Goal: Information Seeking & Learning: Learn about a topic

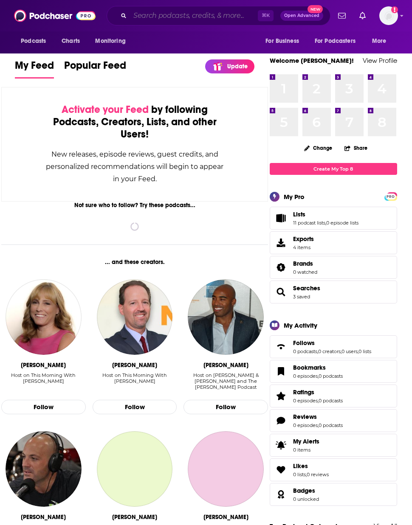
click at [162, 17] on input "Search podcasts, credits, & more..." at bounding box center [194, 16] width 128 height 14
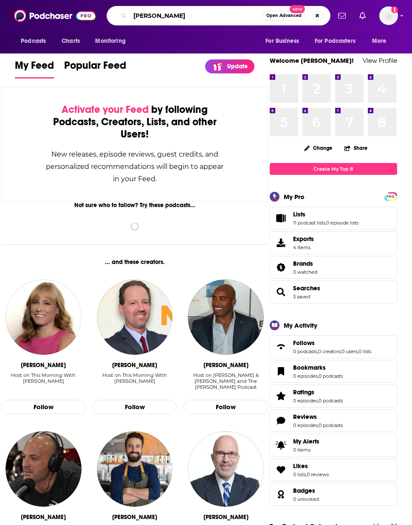
type input "[PERSON_NAME]"
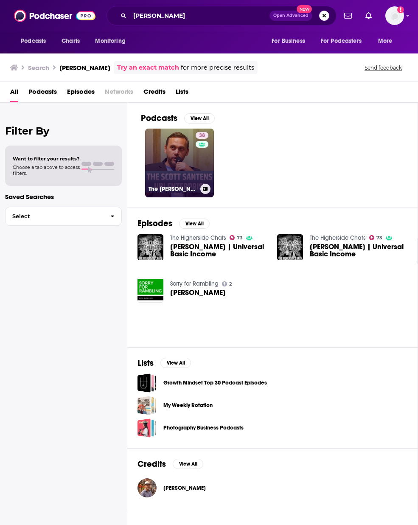
click at [162, 143] on link "38 The Scott Santens UBI Enterprise" at bounding box center [179, 163] width 69 height 69
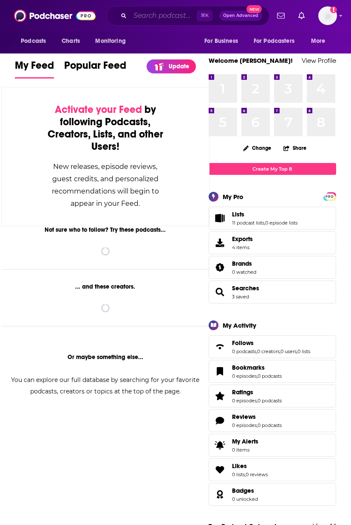
click at [150, 16] on input "Search podcasts, credits, & more..." at bounding box center [163, 16] width 67 height 14
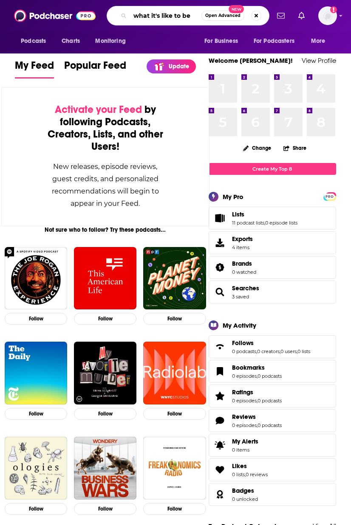
type input "what it's like to be"
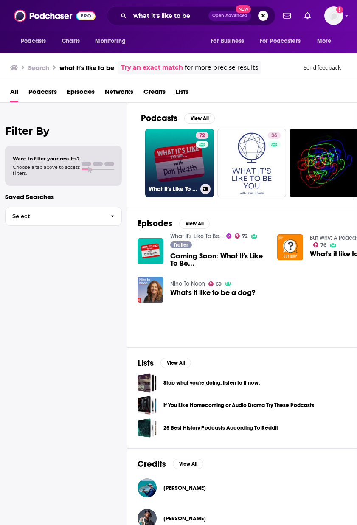
click at [198, 162] on div "72" at bounding box center [203, 158] width 15 height 52
